Goal: Browse casually

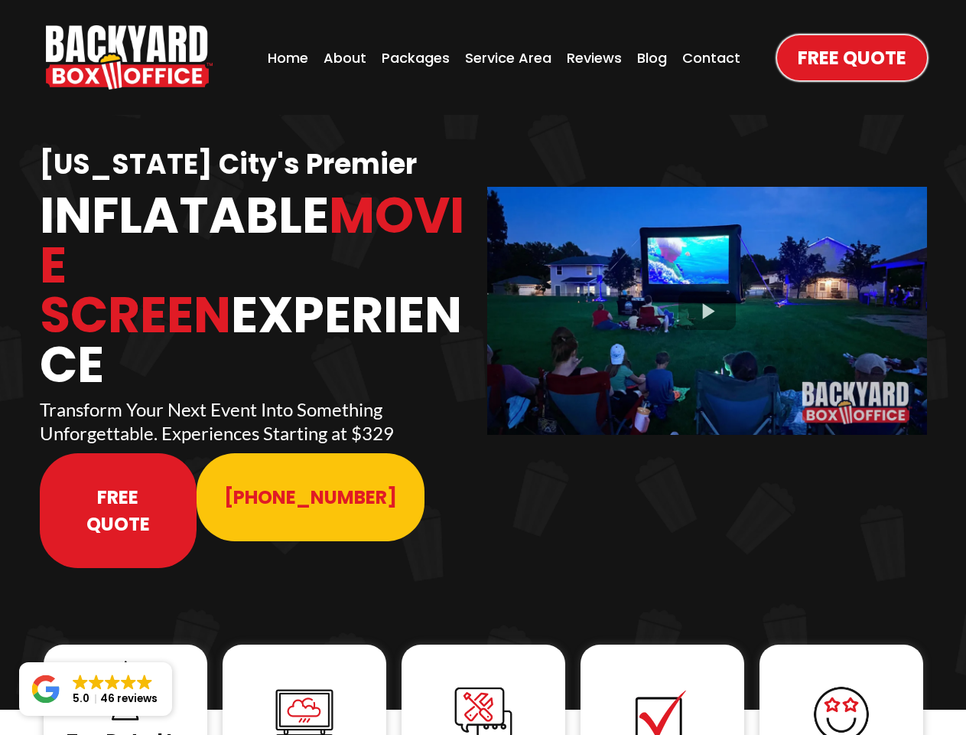
click at [129, 57] on img "https://www.backyardboxoffice.com" at bounding box center [129, 57] width 167 height 64
click at [707, 300] on div at bounding box center [707, 310] width 440 height 247
click at [125, 660] on img at bounding box center [125, 690] width 61 height 61
click at [305, 683] on img at bounding box center [304, 713] width 61 height 61
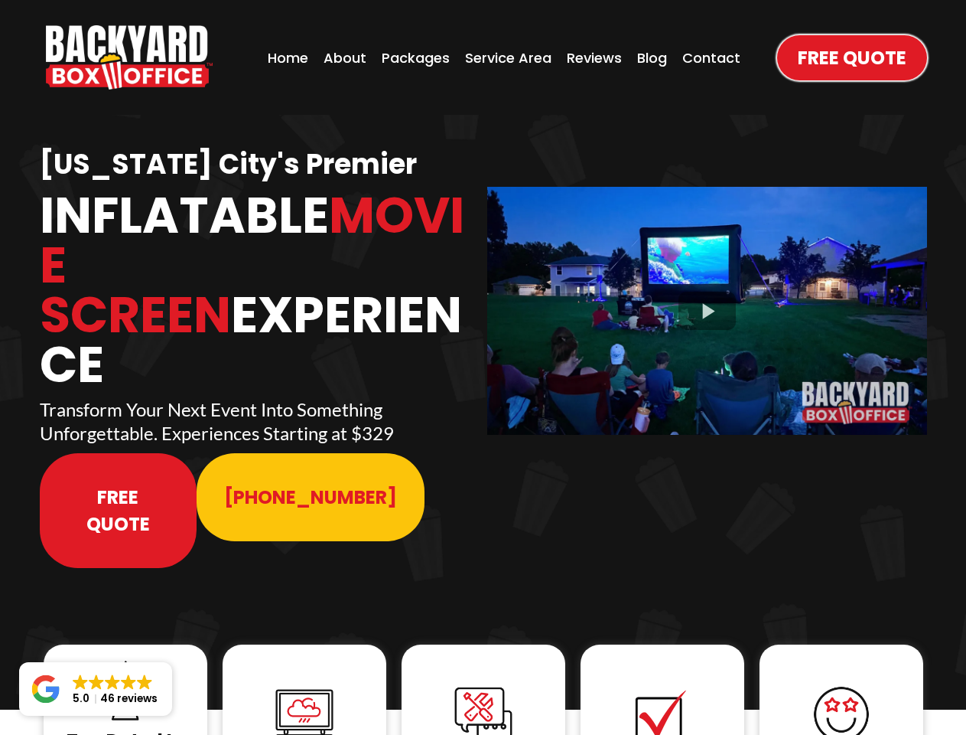
click at [305, 683] on img at bounding box center [304, 713] width 61 height 61
click at [484, 684] on img at bounding box center [483, 714] width 61 height 61
click at [663, 684] on img at bounding box center [662, 714] width 61 height 61
